Goal: Transaction & Acquisition: Obtain resource

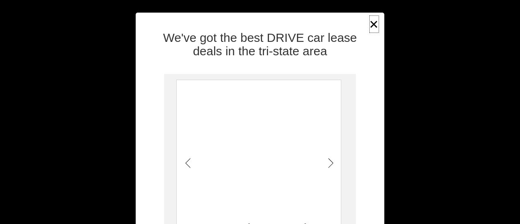
click at [368, 24] on button "×" at bounding box center [374, 24] width 12 height 20
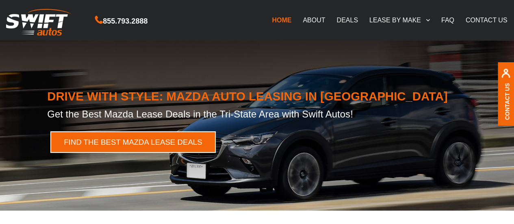
click at [188, 150] on link "Find the Best Mazda Lease Deals" at bounding box center [132, 142] width 165 height 22
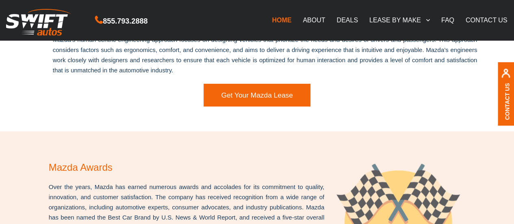
scroll to position [2174, 0]
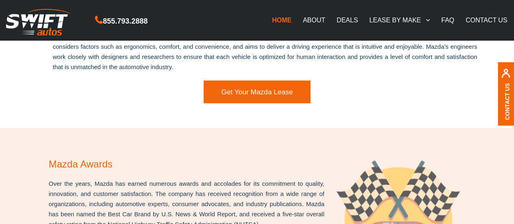
click at [351, 18] on link "DEALS" at bounding box center [347, 19] width 33 height 17
